Goal: Find specific page/section: Find specific page/section

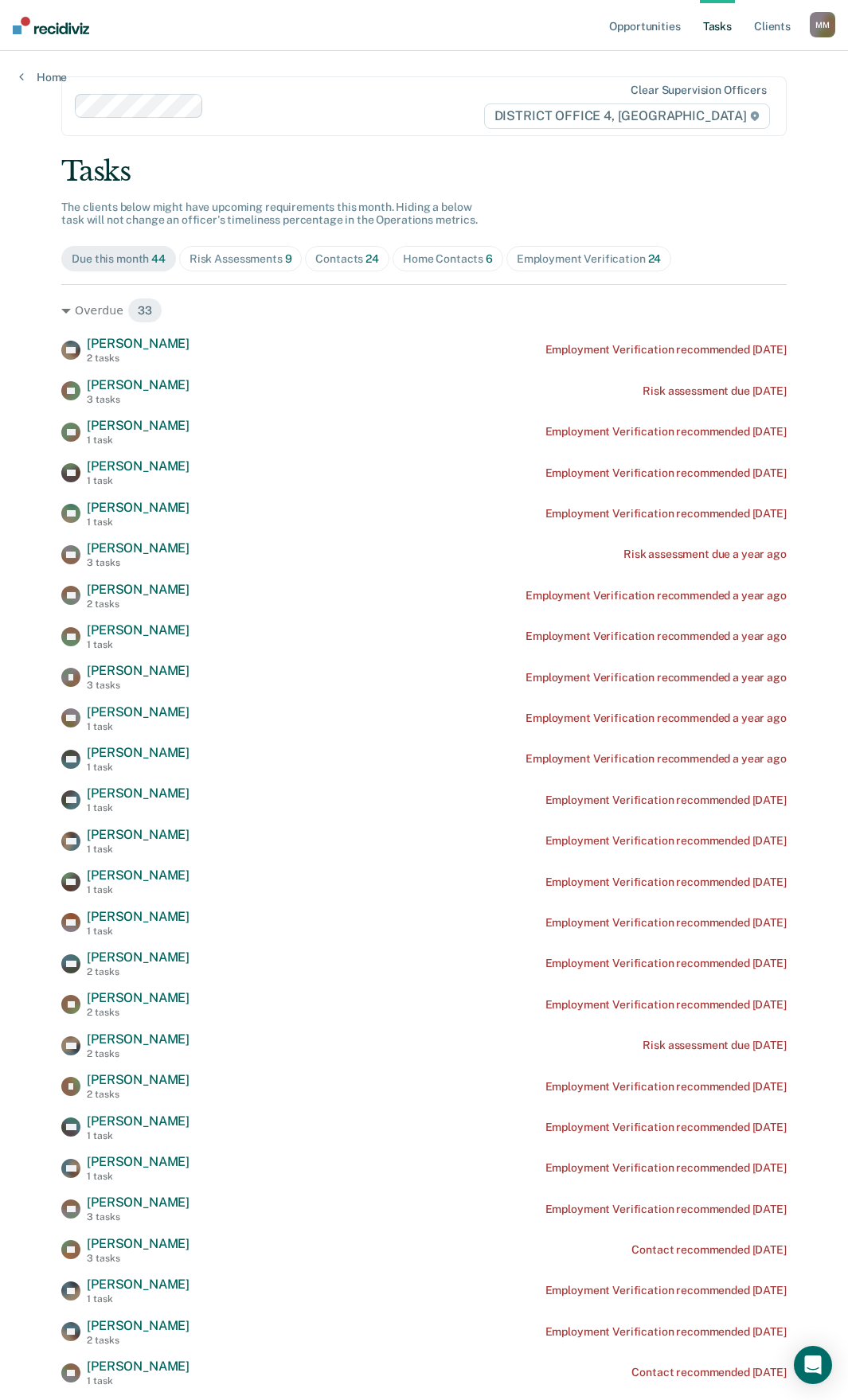
click at [349, 258] on div "Contacts 24" at bounding box center [347, 258] width 64 height 14
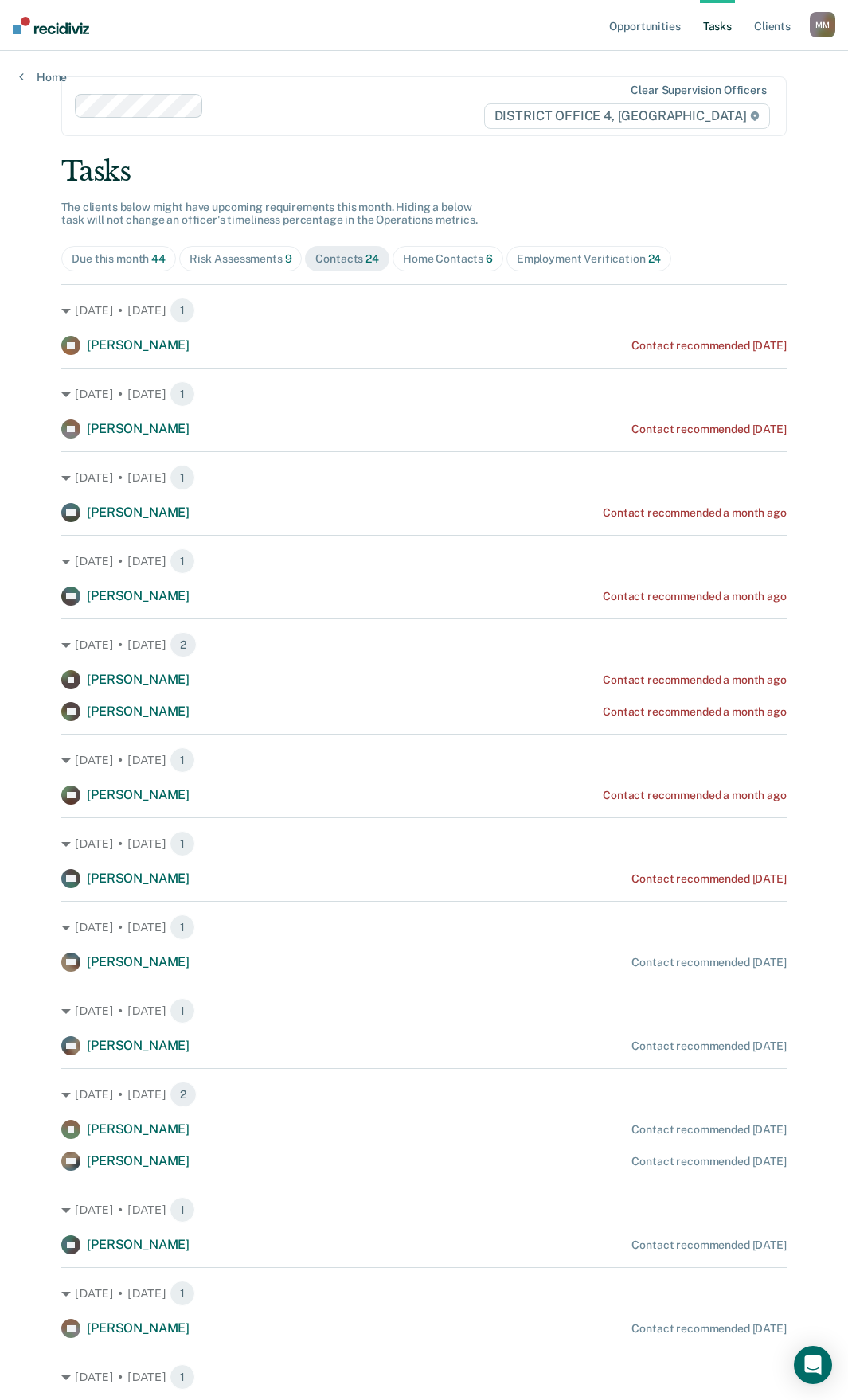
click at [267, 257] on div "Risk Assessments 9" at bounding box center [241, 258] width 103 height 14
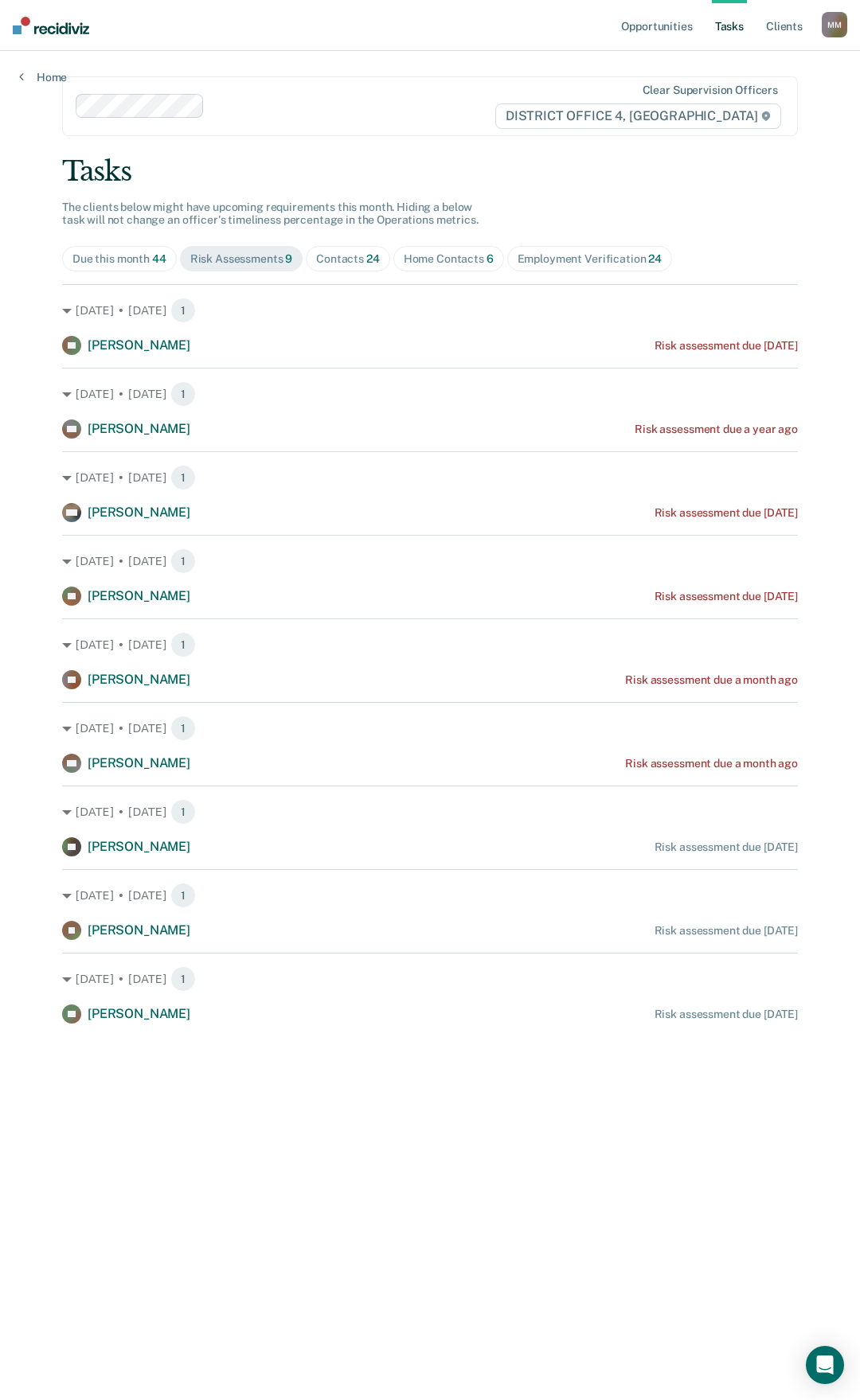
click at [332, 252] on div "Contacts 24" at bounding box center [348, 258] width 64 height 14
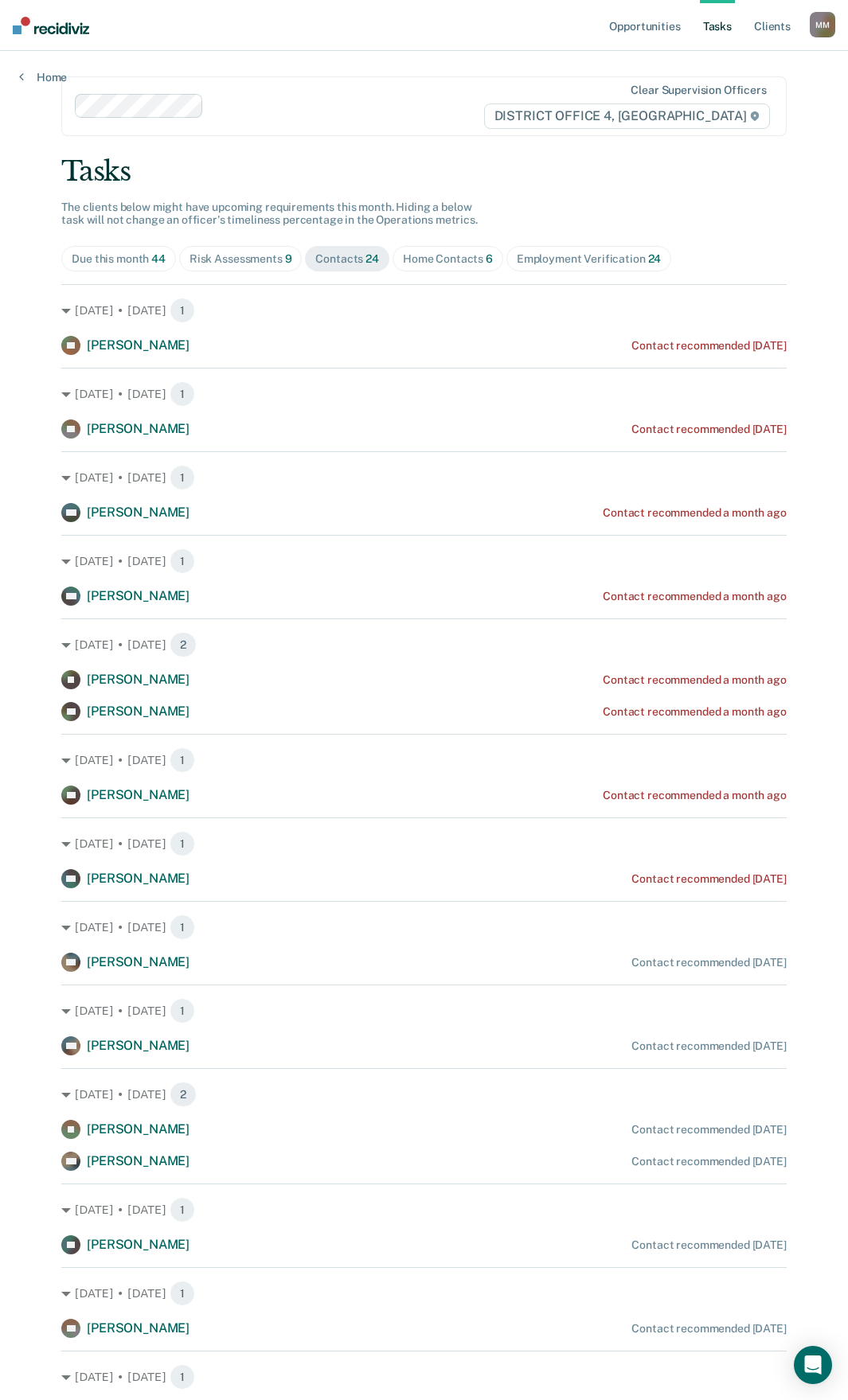
click at [446, 257] on div "Home Contacts 6" at bounding box center [448, 258] width 90 height 14
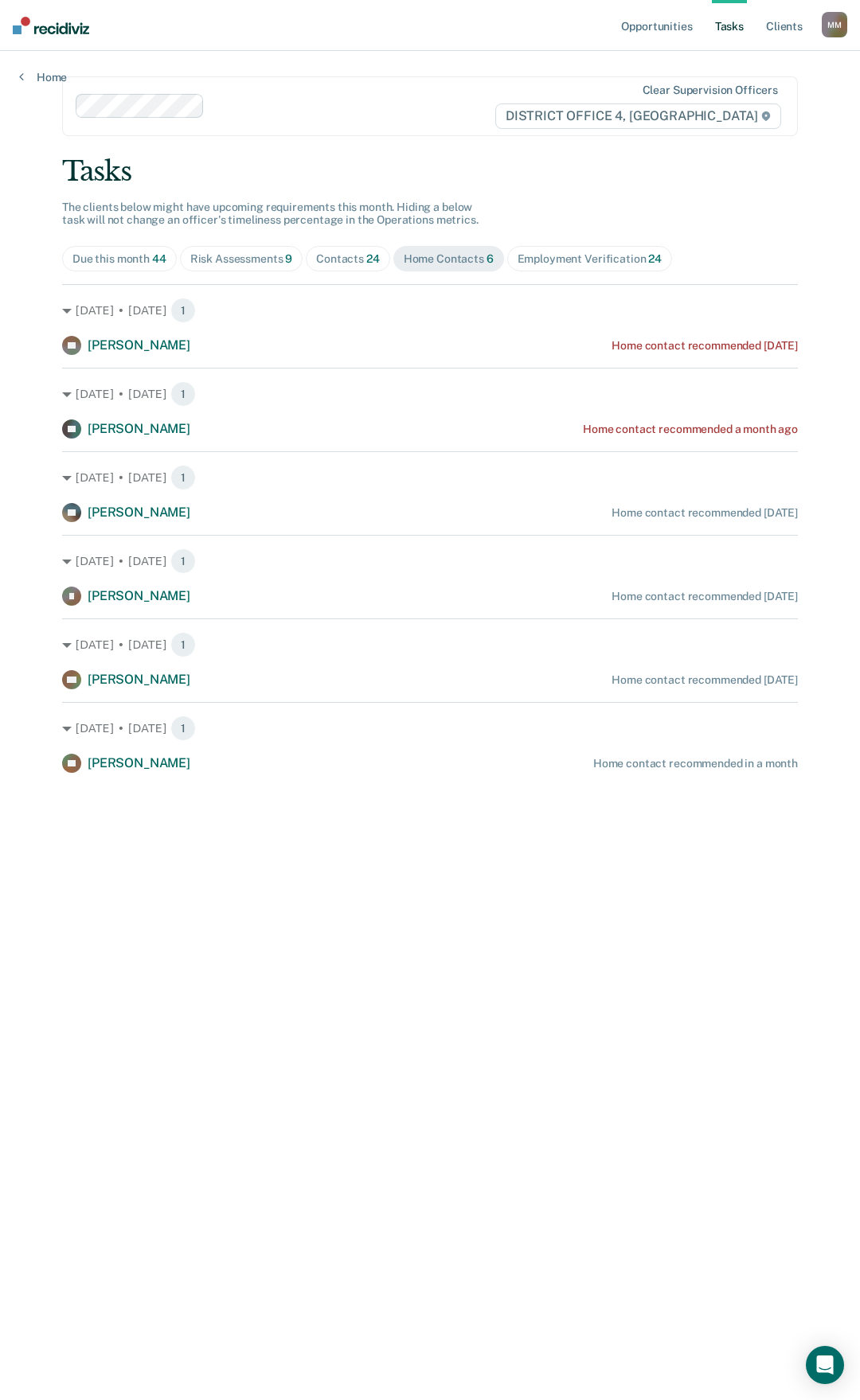
click at [335, 256] on div "Contacts 24" at bounding box center [348, 258] width 64 height 14
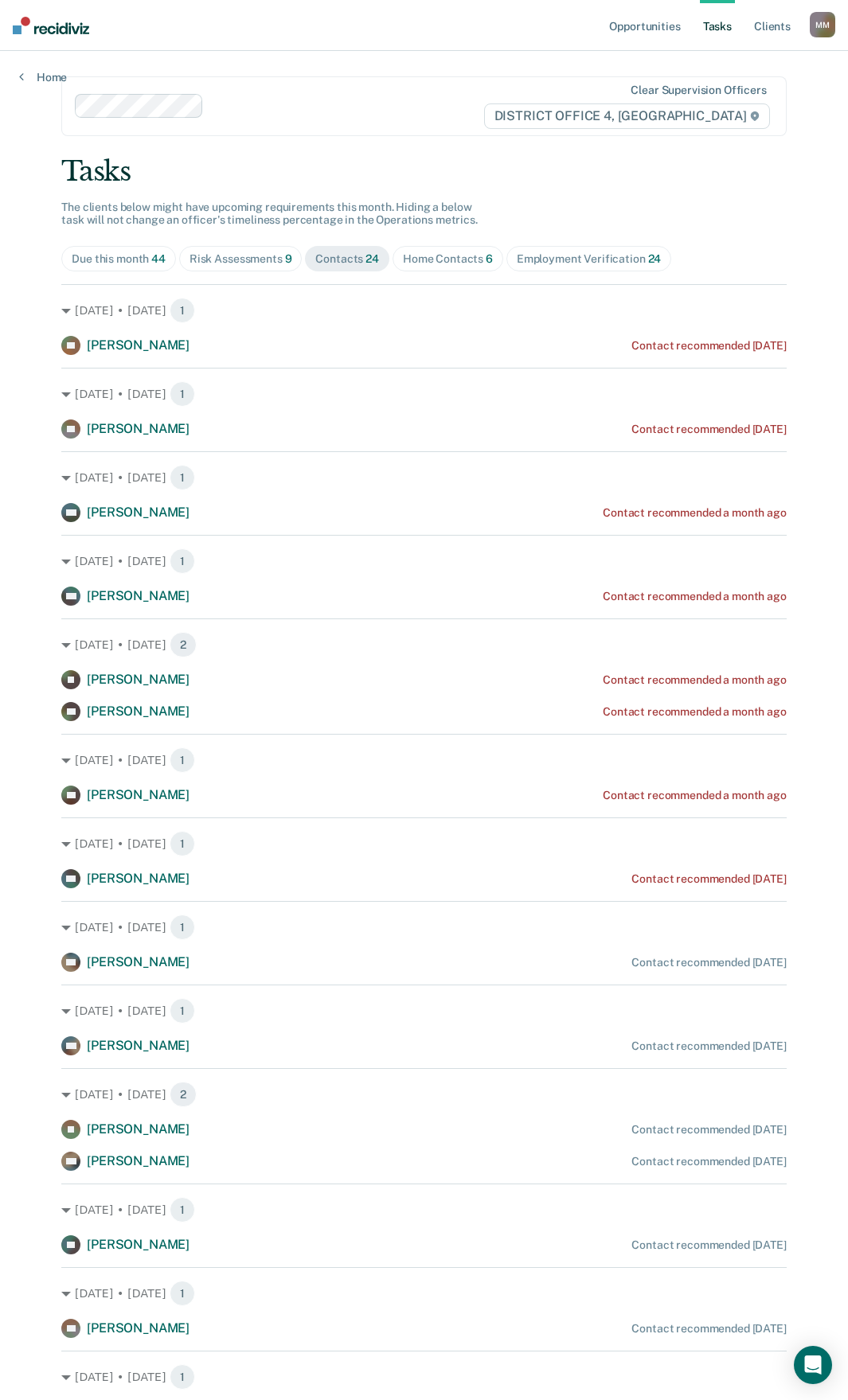
click at [461, 263] on div "Home Contacts 6" at bounding box center [448, 258] width 90 height 14
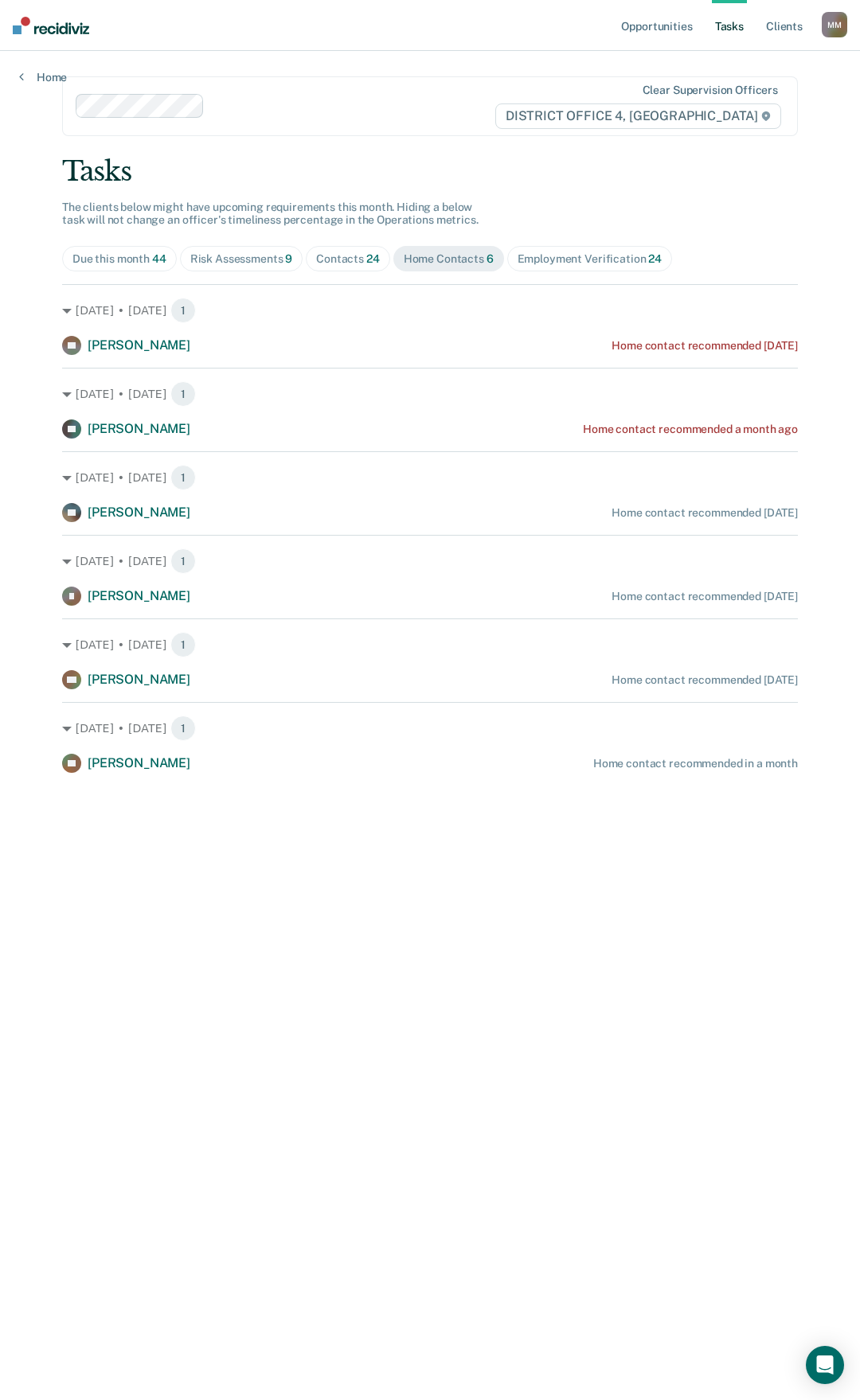
click at [576, 262] on div "Employment Verification 24" at bounding box center [589, 258] width 144 height 14
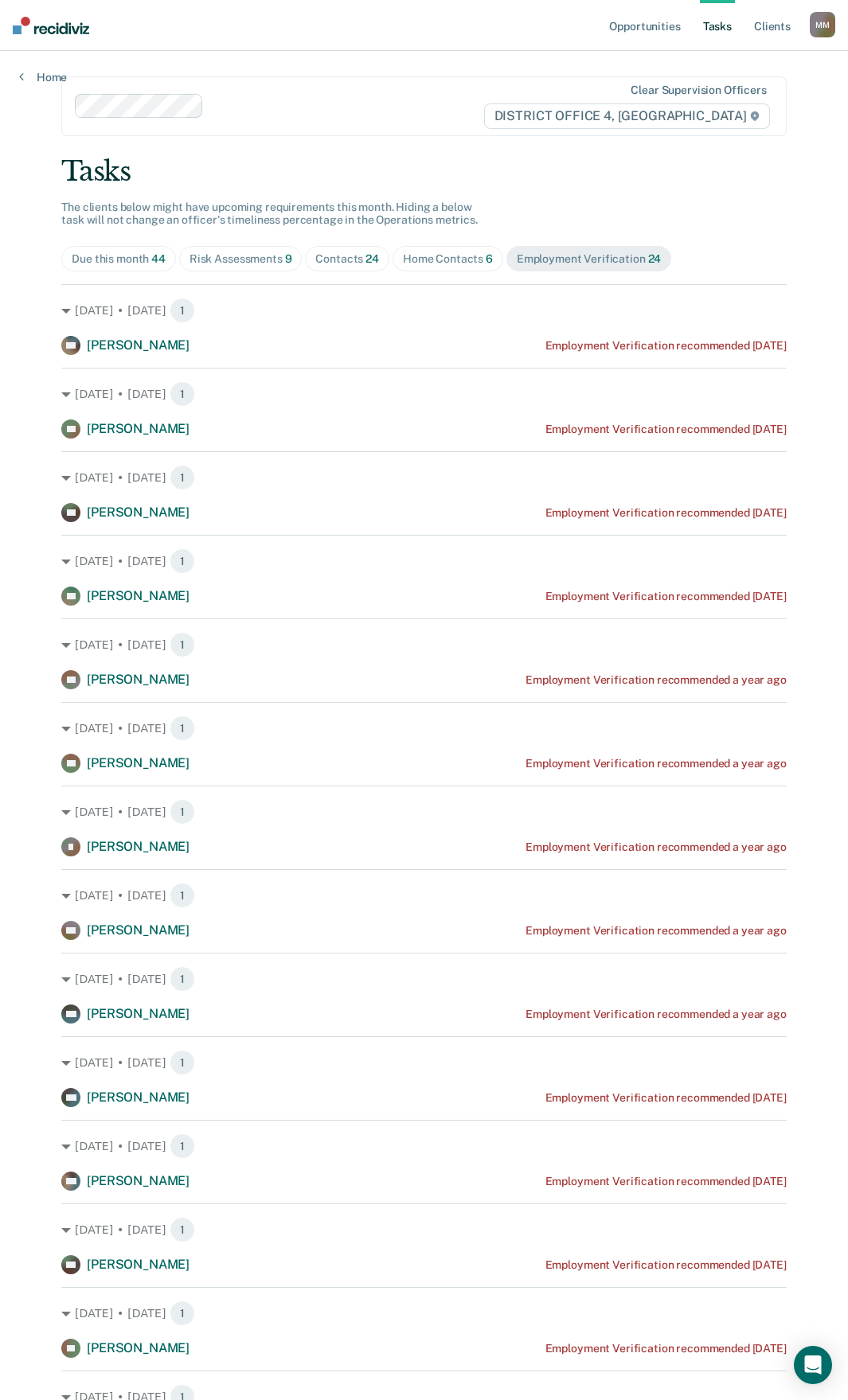
click at [192, 259] on div "Risk Assessments 9" at bounding box center [241, 258] width 103 height 14
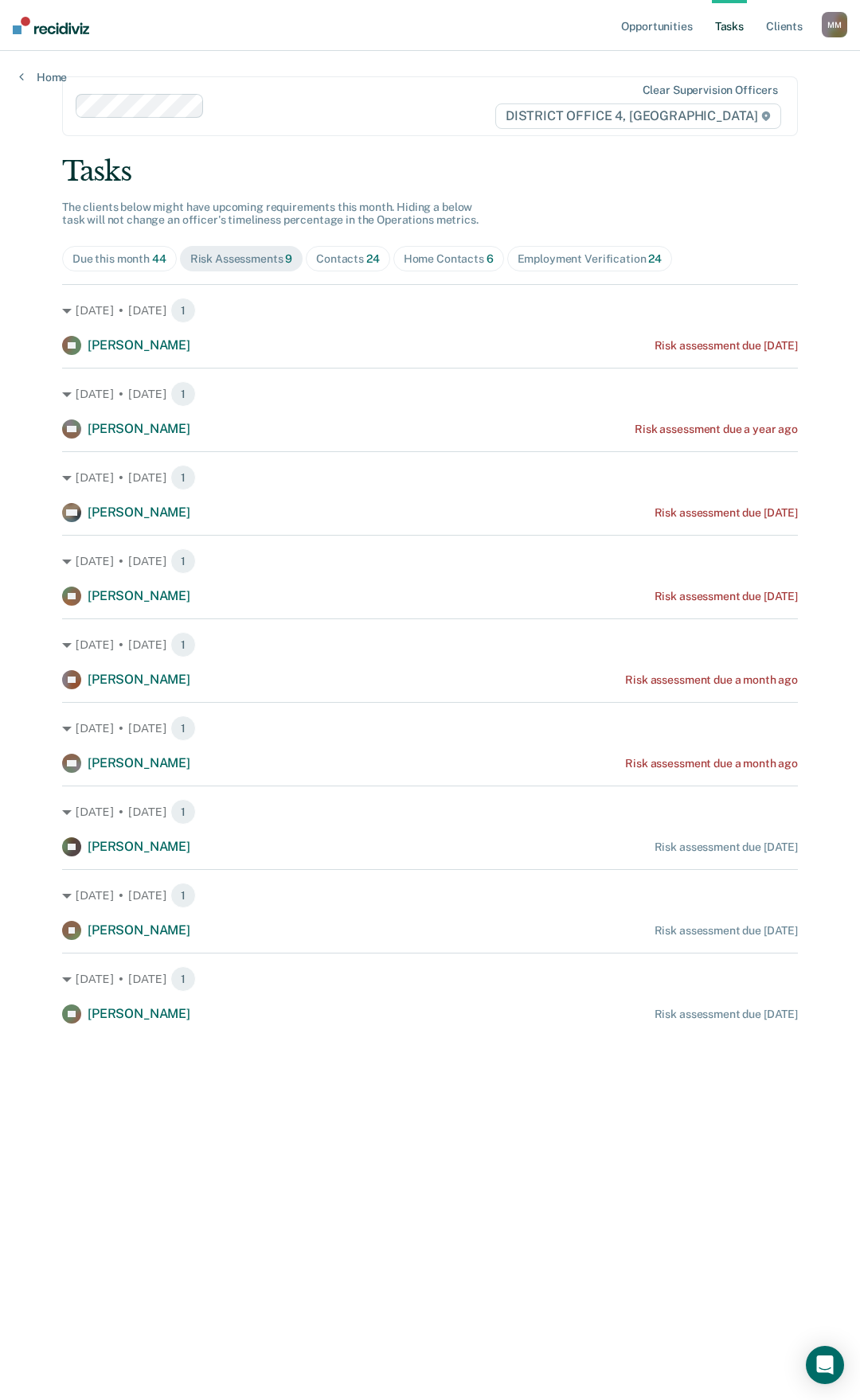
click at [370, 257] on span "24" at bounding box center [373, 258] width 14 height 13
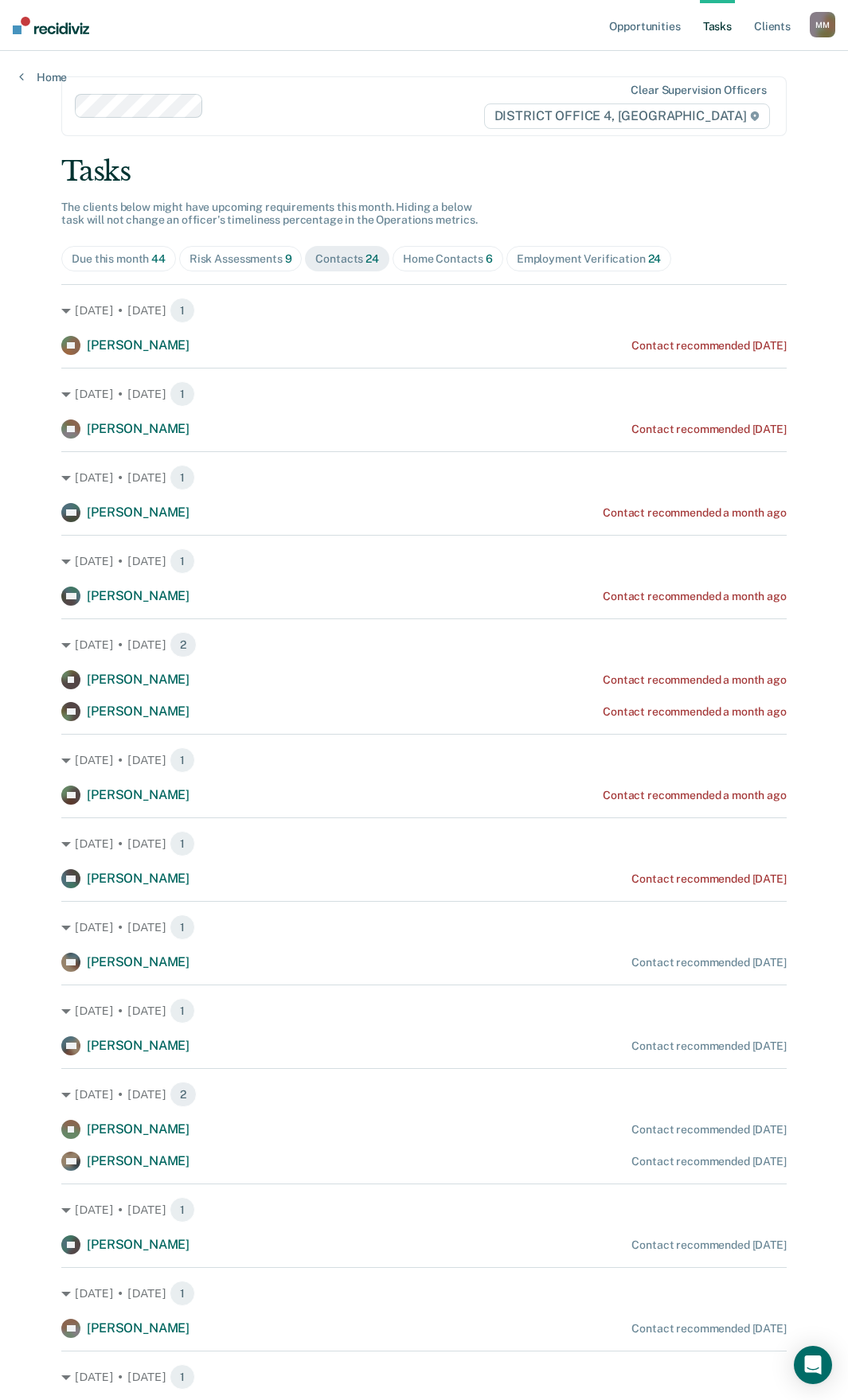
click at [436, 252] on div "Home Contacts 6" at bounding box center [448, 258] width 90 height 14
